Goal: Answer question/provide support: Share knowledge or assist other users

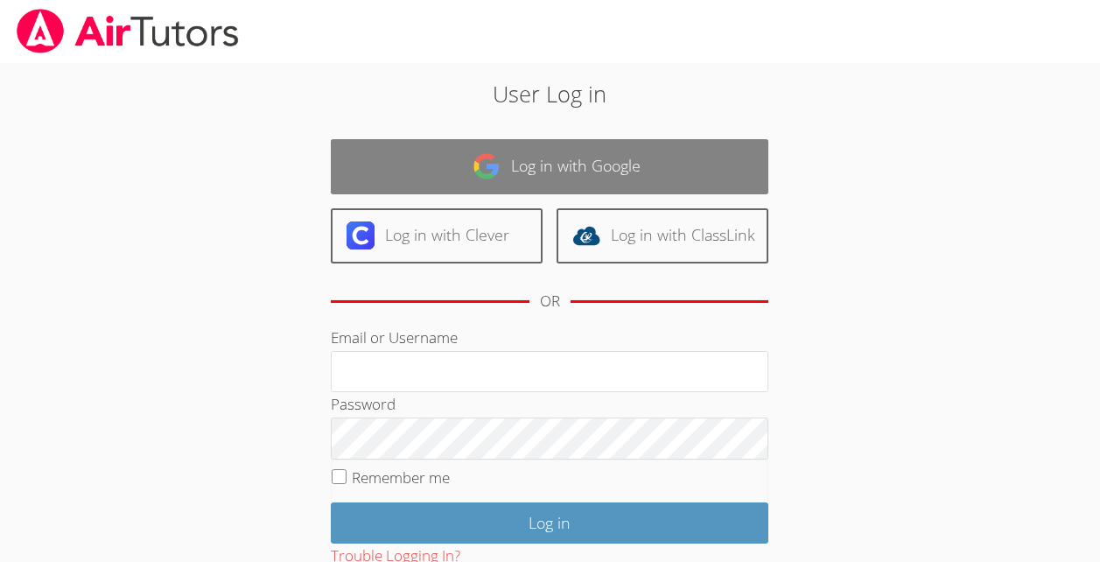
click at [606, 168] on link "Log in with Google" at bounding box center [550, 166] width 438 height 55
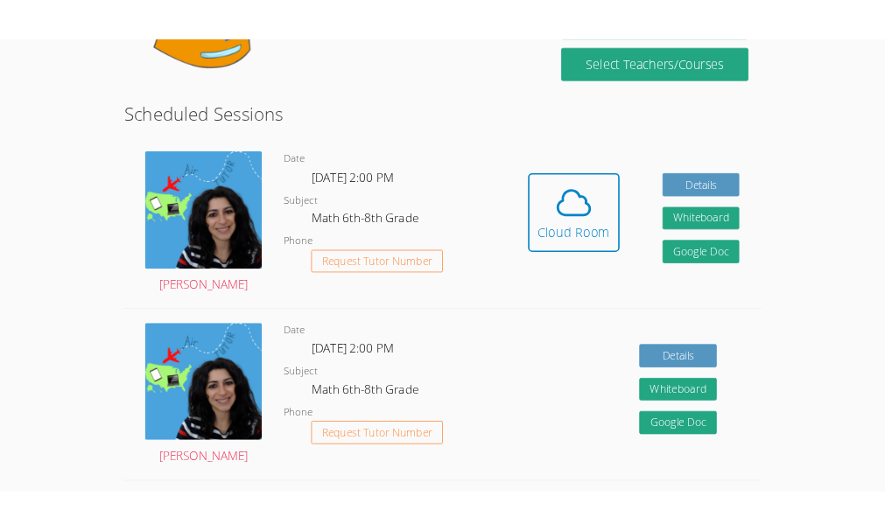
scroll to position [269, 0]
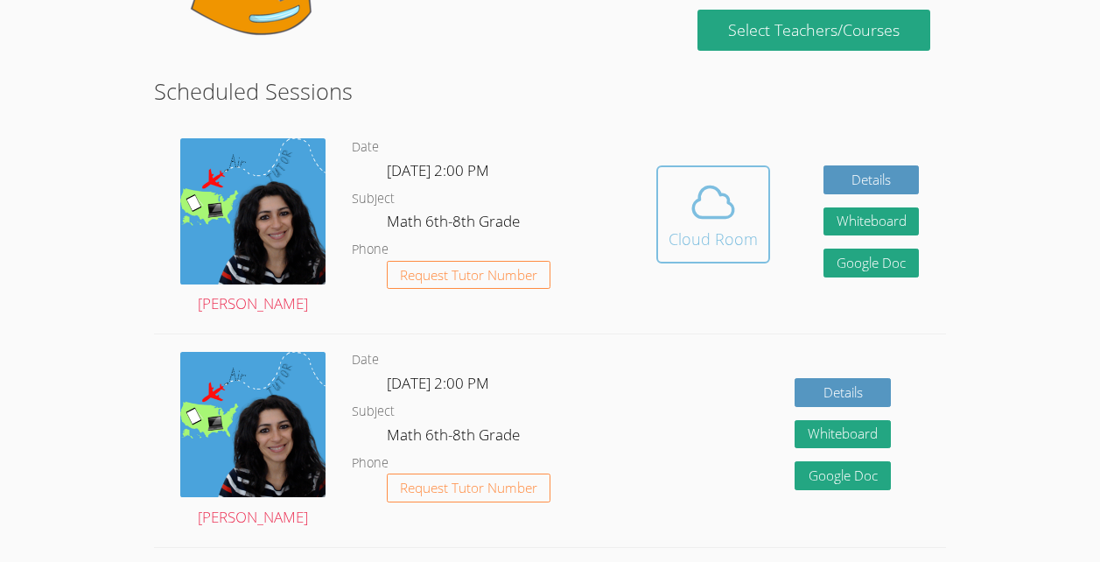
click at [710, 197] on icon at bounding box center [713, 202] width 40 height 31
click at [738, 214] on span at bounding box center [713, 202] width 89 height 49
click at [711, 225] on icon at bounding box center [713, 202] width 49 height 49
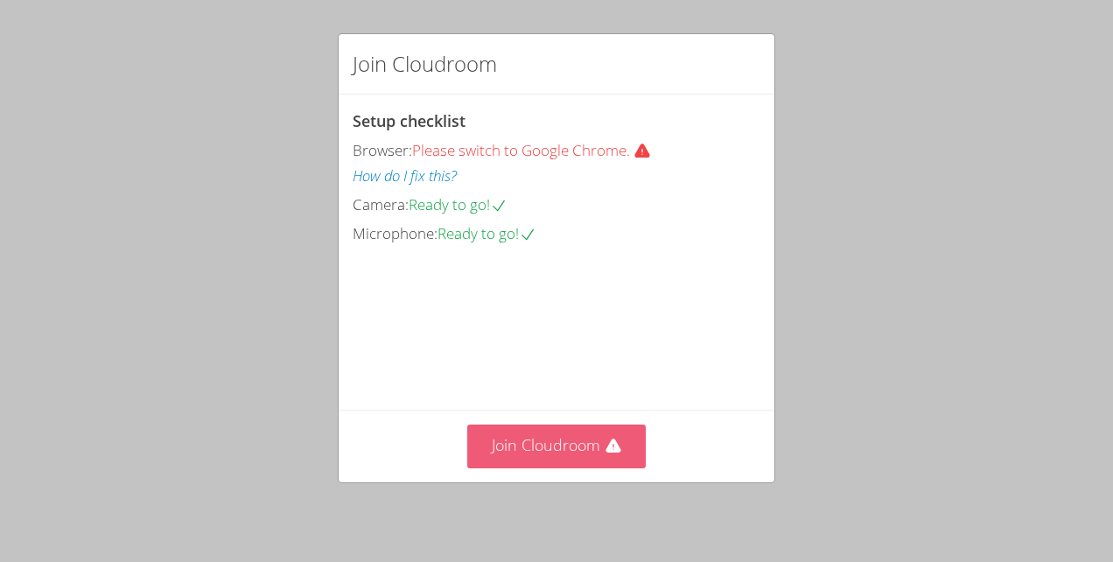
click at [567, 442] on button "Join Cloudroom" at bounding box center [556, 446] width 179 height 43
click at [486, 467] on button "Join Cloudroom" at bounding box center [556, 446] width 179 height 43
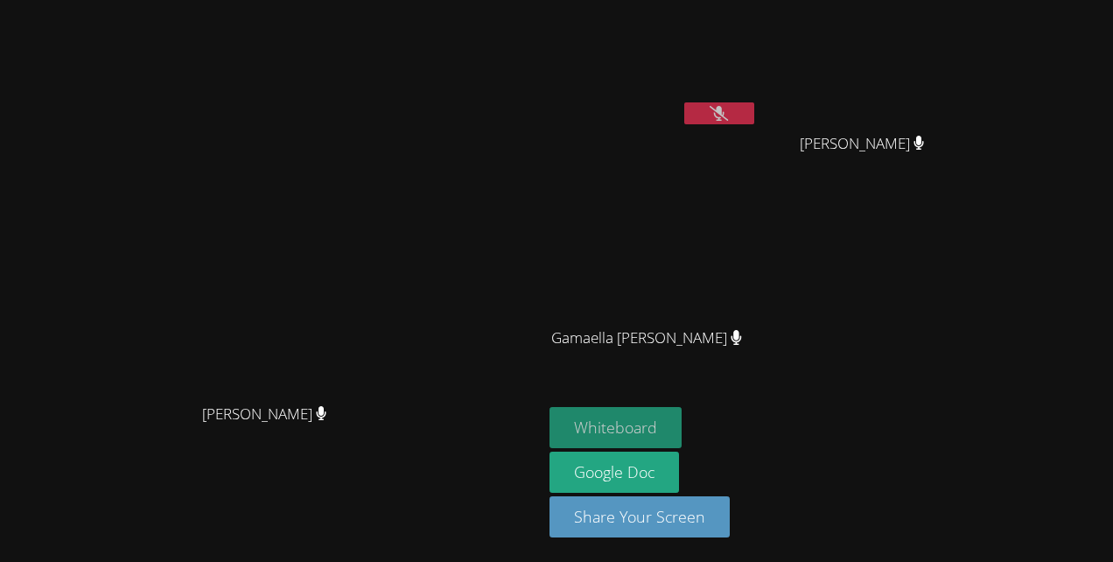
click at [682, 433] on button "Whiteboard" at bounding box center [616, 427] width 132 height 41
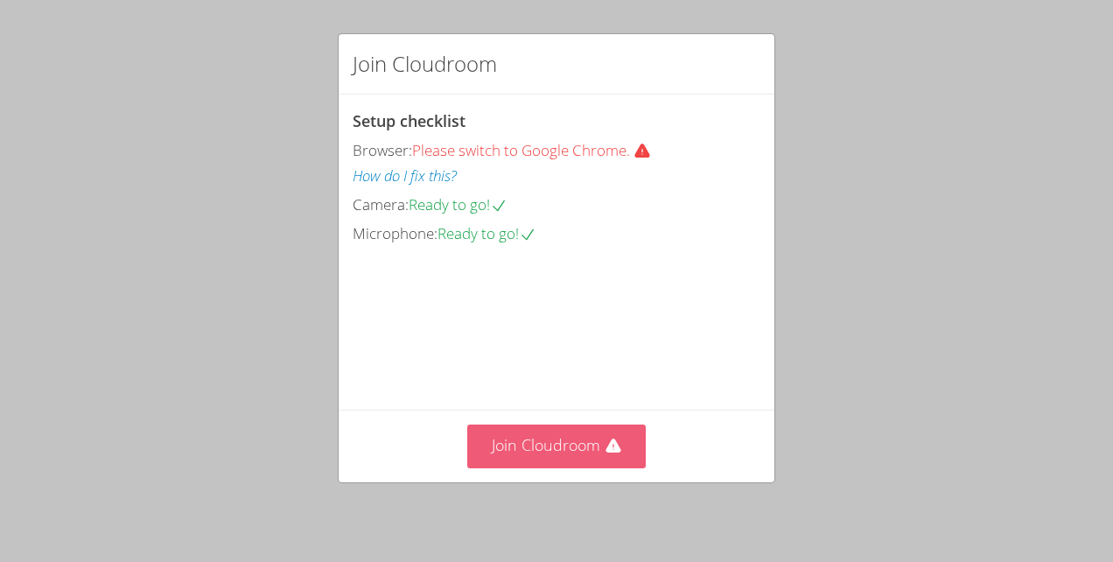
click at [518, 447] on button "Join Cloudroom" at bounding box center [556, 446] width 179 height 43
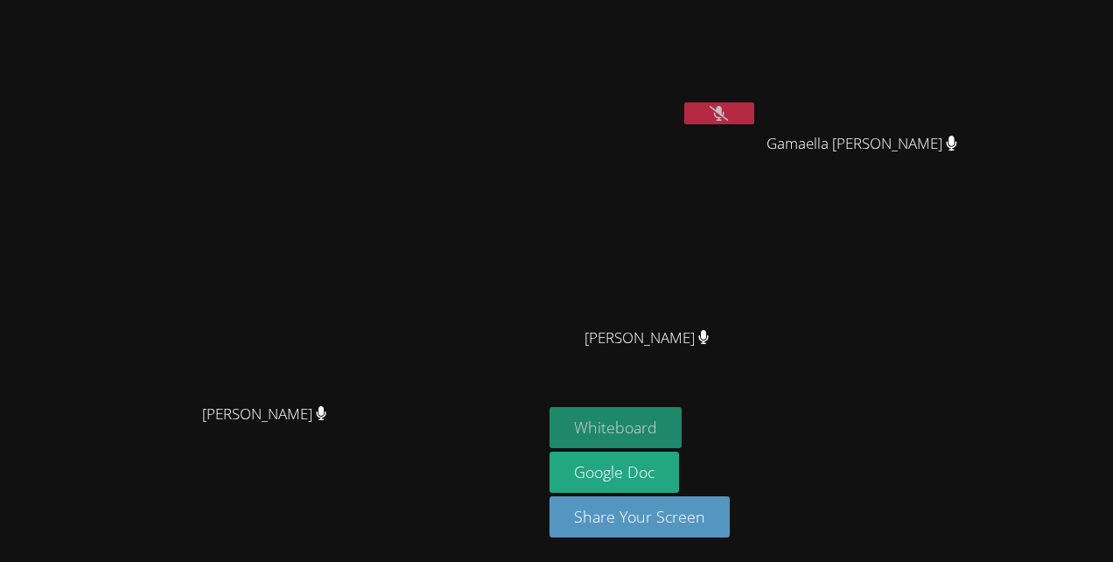
click at [682, 434] on button "Whiteboard" at bounding box center [616, 427] width 132 height 41
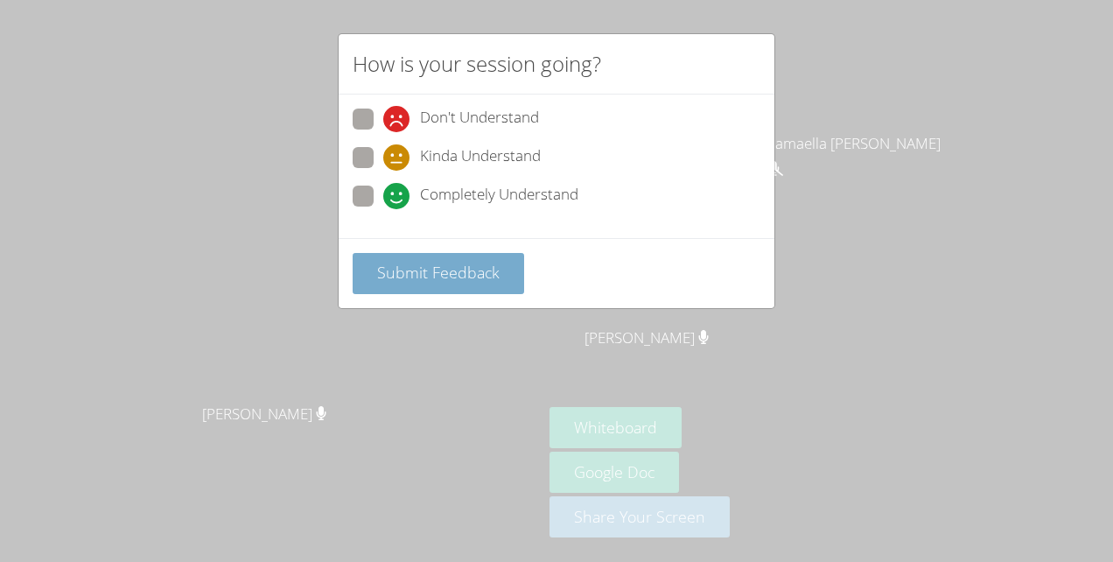
click at [433, 284] on button "Submit Feedback" at bounding box center [439, 273] width 172 height 41
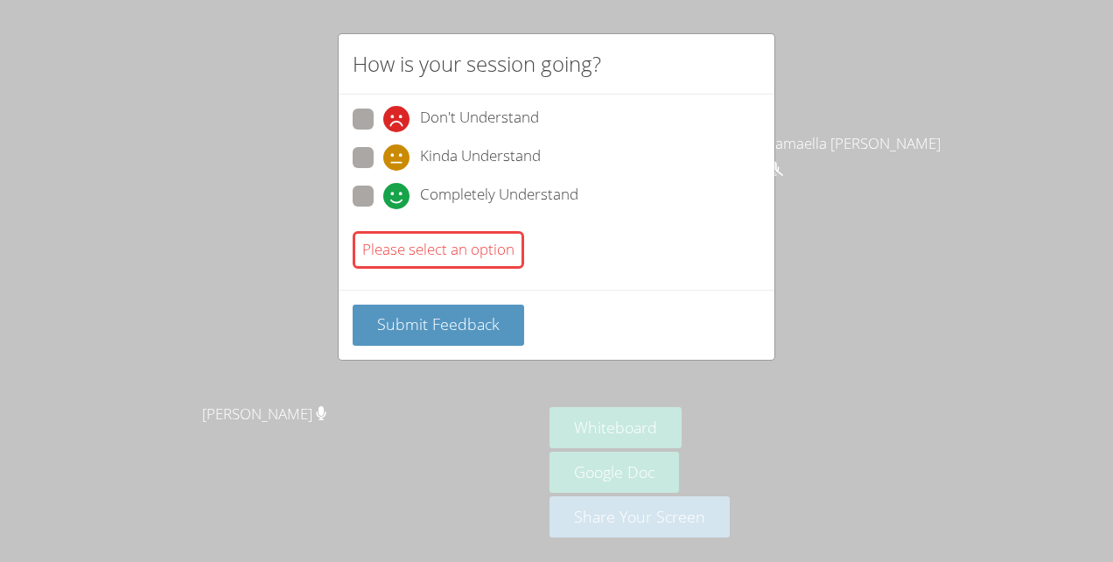
click at [527, 20] on div "How is your session going? Don't Understand Kinda Understand Completely Underst…" at bounding box center [556, 281] width 1113 height 562
click at [381, 116] on label "Don't Understand" at bounding box center [446, 121] width 186 height 24
click at [383, 116] on input "Don't Understand" at bounding box center [390, 116] width 15 height 15
radio input "true"
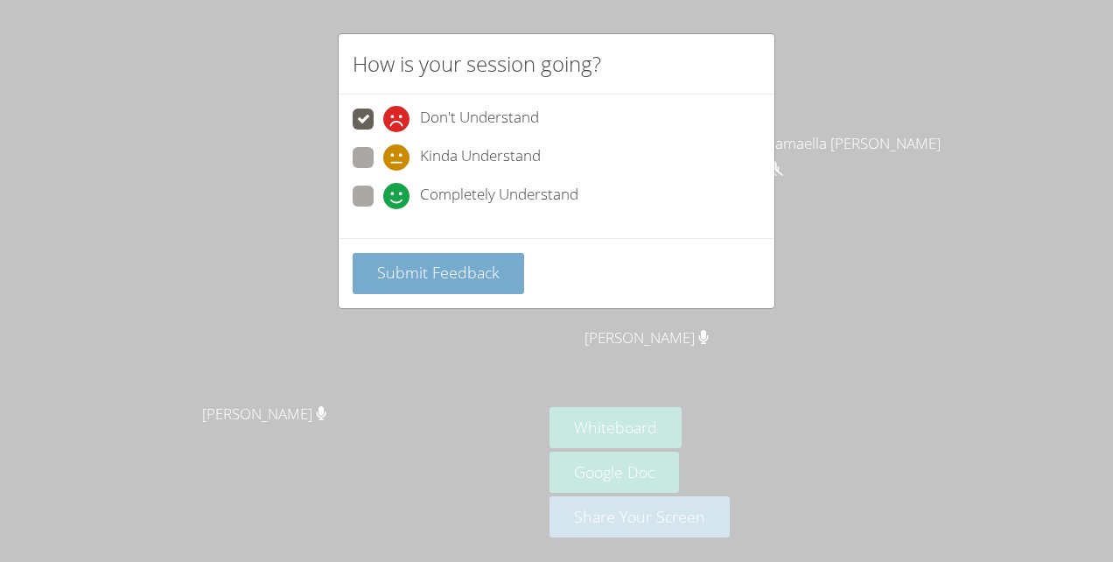
click at [390, 278] on span "Submit Feedback" at bounding box center [438, 272] width 123 height 21
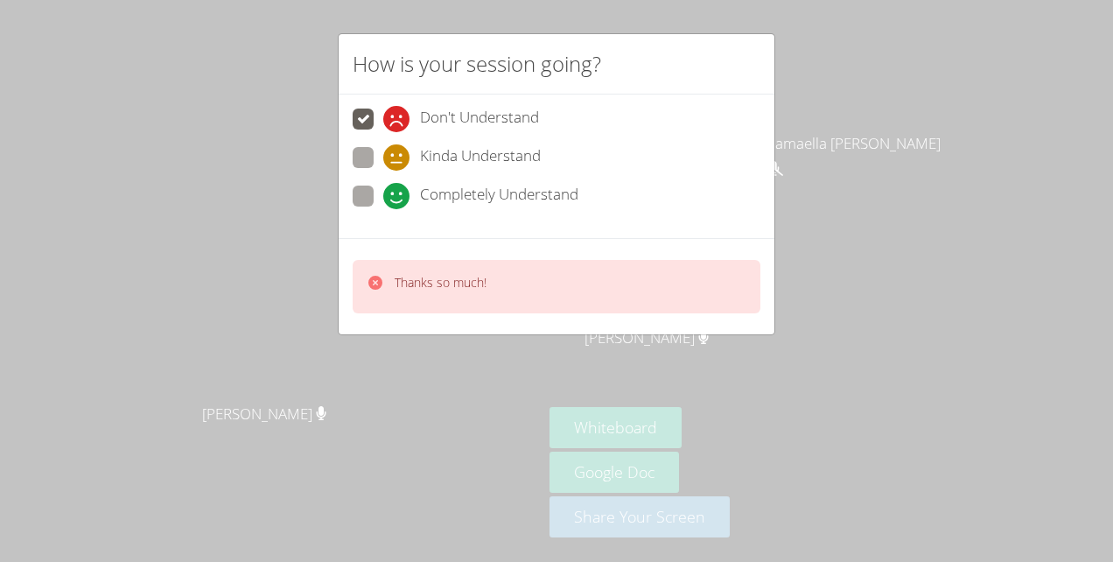
click at [383, 209] on span at bounding box center [383, 209] width 0 height 0
click at [383, 189] on input "Completely Understand" at bounding box center [390, 193] width 15 height 15
radio input "true"
click at [373, 287] on icon at bounding box center [376, 283] width 14 height 14
